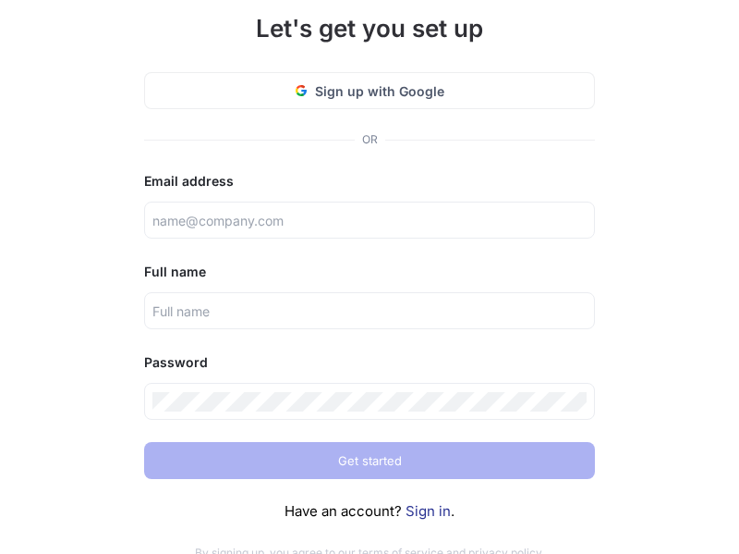
scroll to position [61, 0]
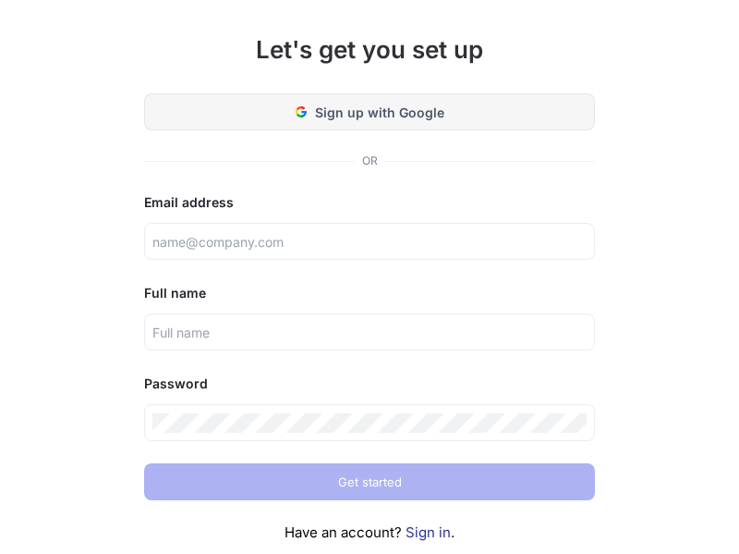
click at [349, 108] on span "Sign up with Google" at bounding box center [379, 112] width 129 height 19
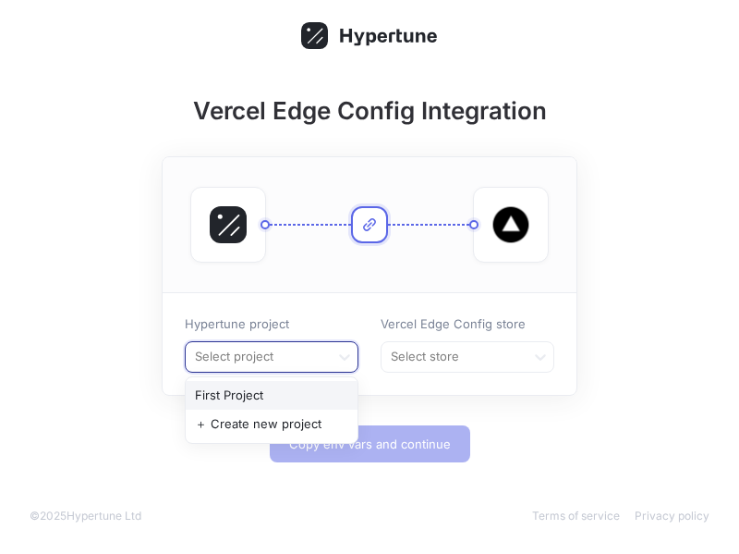
click at [311, 357] on div at bounding box center [257, 357] width 129 height 22
click at [426, 354] on div at bounding box center [453, 357] width 129 height 22
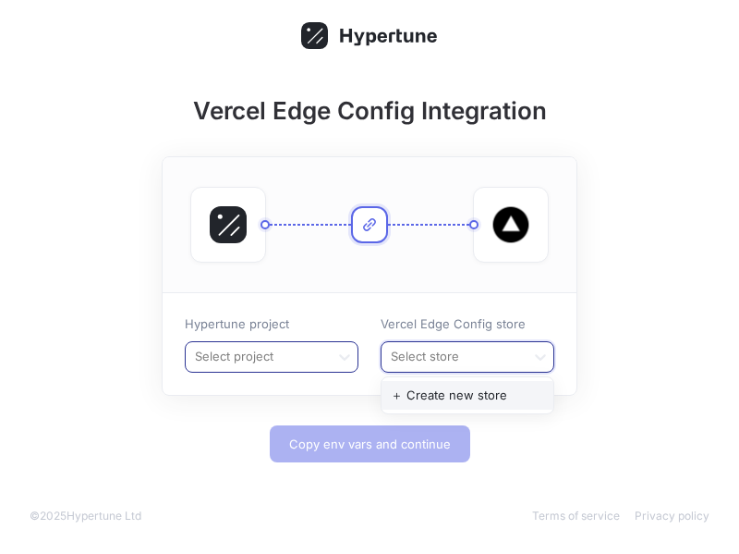
click at [272, 354] on div at bounding box center [257, 357] width 129 height 22
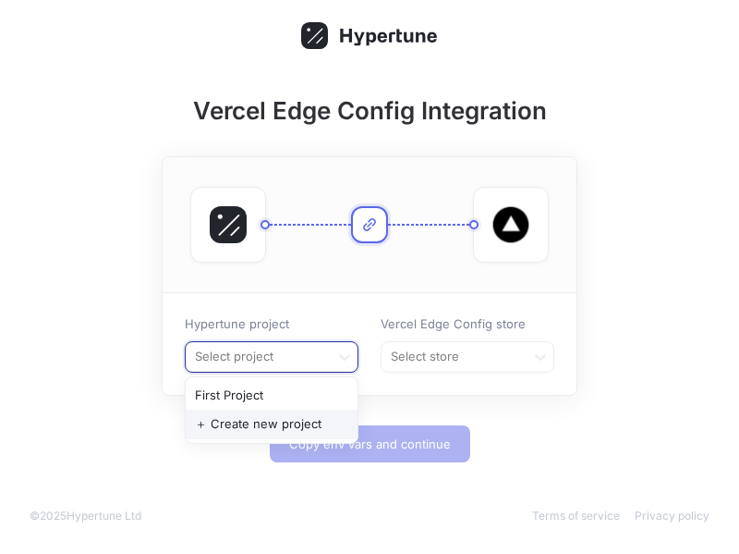
click at [276, 418] on div "＋ Create new project" at bounding box center [272, 424] width 172 height 30
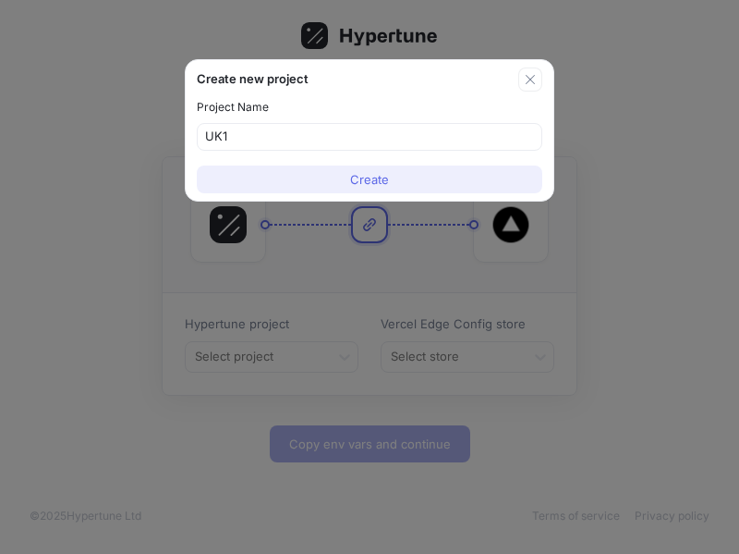
type input "UK1"
click at [371, 184] on span "Create" at bounding box center [369, 179] width 39 height 11
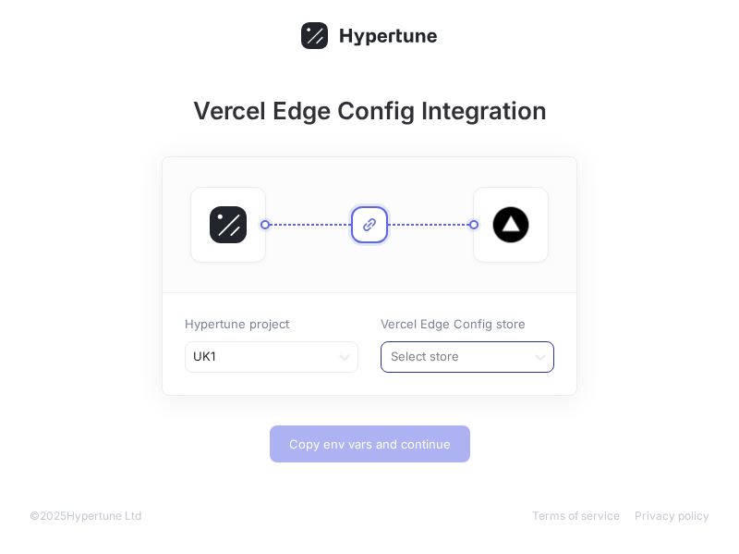
click at [463, 355] on div at bounding box center [453, 357] width 129 height 22
click at [466, 393] on div "＋ Create new store" at bounding box center [468, 396] width 172 height 30
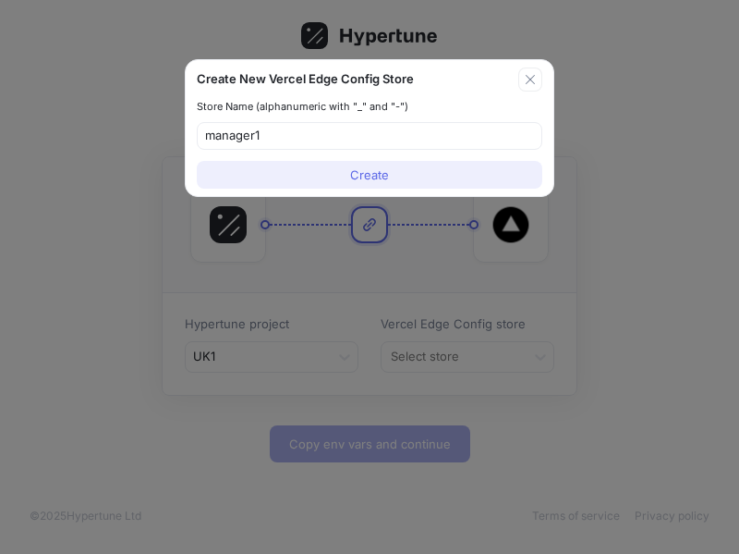
type input "manager1"
click at [384, 177] on span "Create" at bounding box center [369, 174] width 39 height 11
